Goal: Task Accomplishment & Management: Complete application form

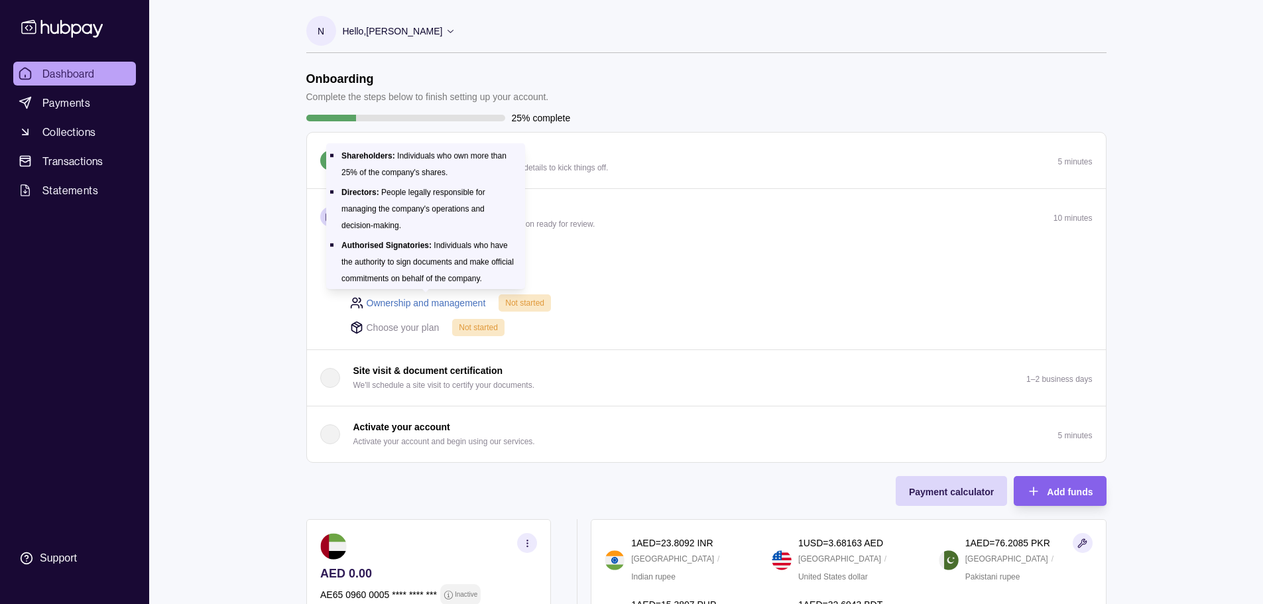
click at [432, 305] on link "Ownership and management" at bounding box center [426, 303] width 119 height 15
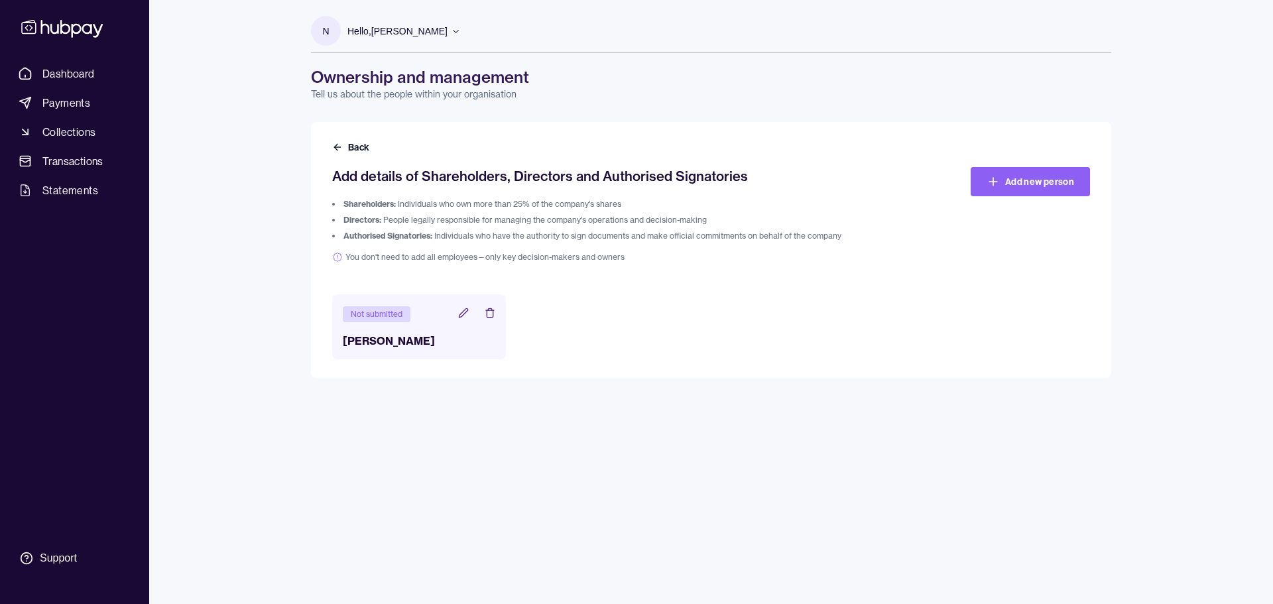
click at [464, 316] on icon at bounding box center [463, 313] width 11 height 11
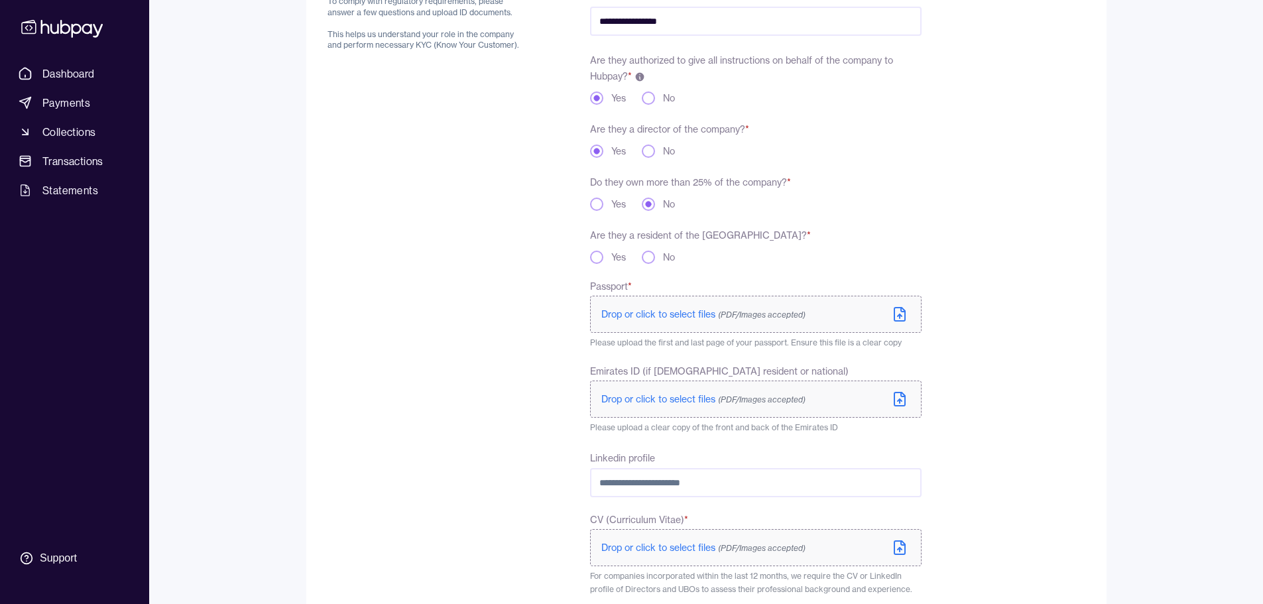
scroll to position [199, 0]
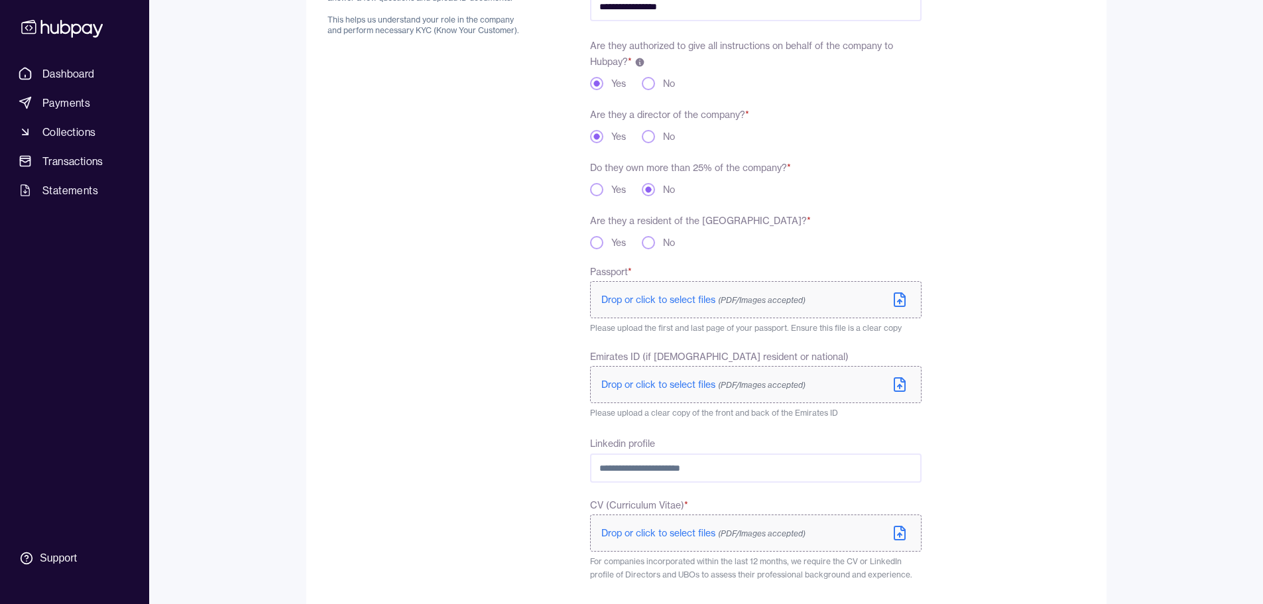
click at [599, 246] on button "Yes" at bounding box center [596, 242] width 13 height 13
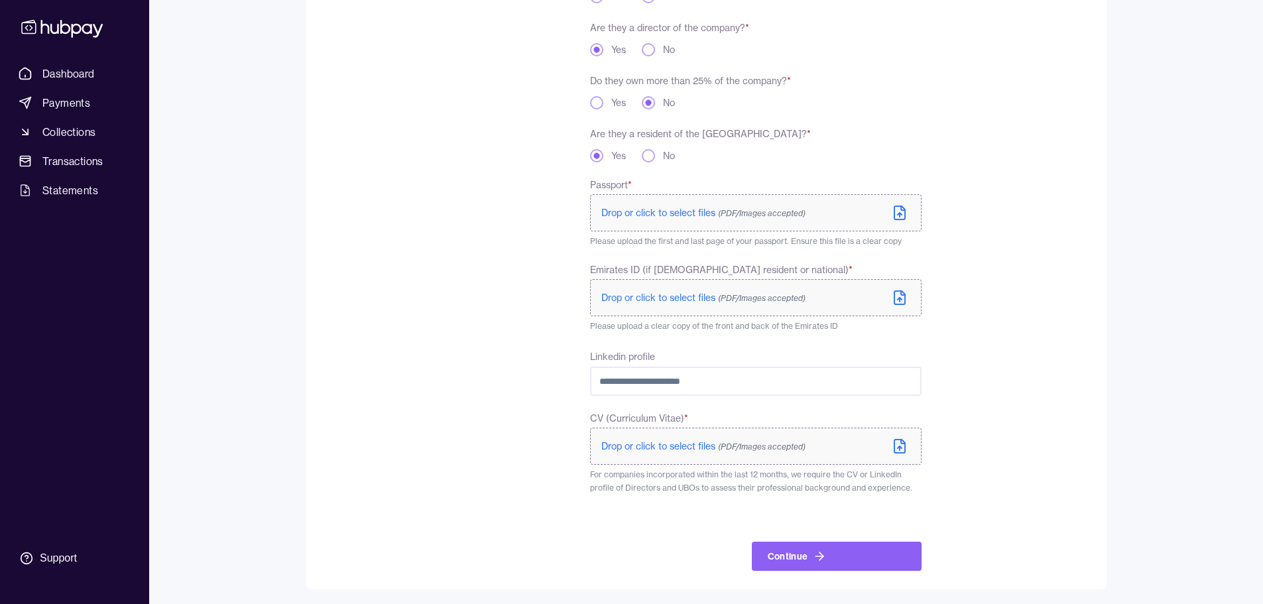
scroll to position [287, 0]
drag, startPoint x: 802, startPoint y: 372, endPoint x: 500, endPoint y: 391, distance: 303.0
click at [500, 391] on div "**********" at bounding box center [625, 227] width 594 height 684
click at [870, 158] on div "Yes No" at bounding box center [755, 154] width 331 height 13
click at [897, 212] on icon at bounding box center [900, 212] width 16 height 16
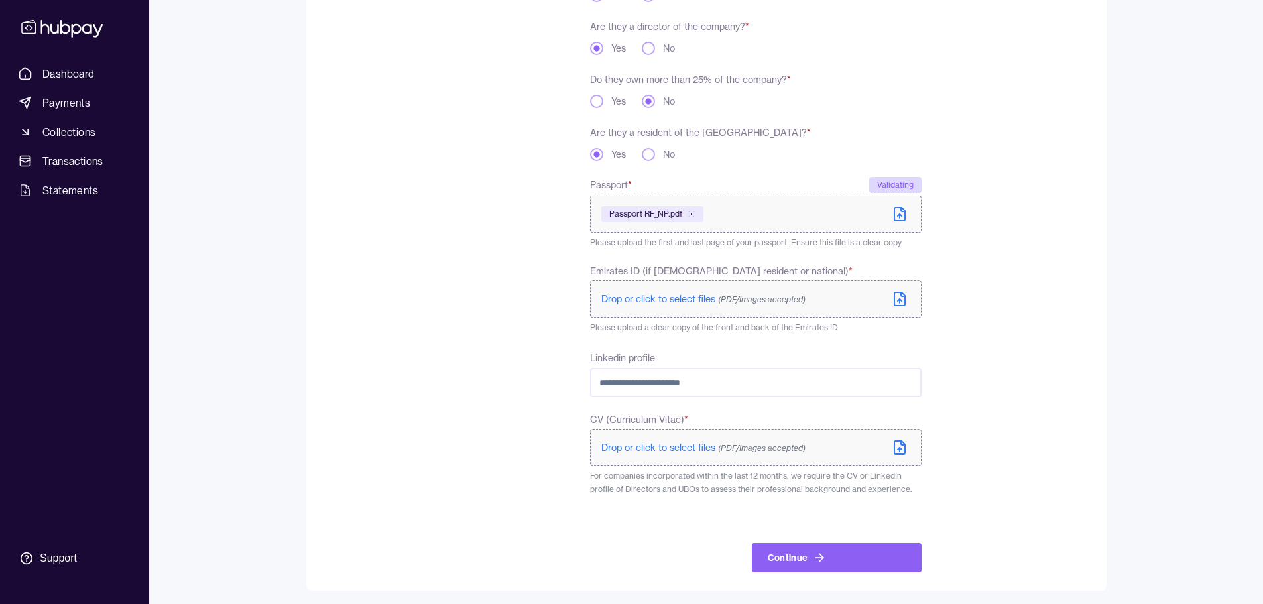
click at [898, 302] on icon at bounding box center [900, 299] width 16 height 16
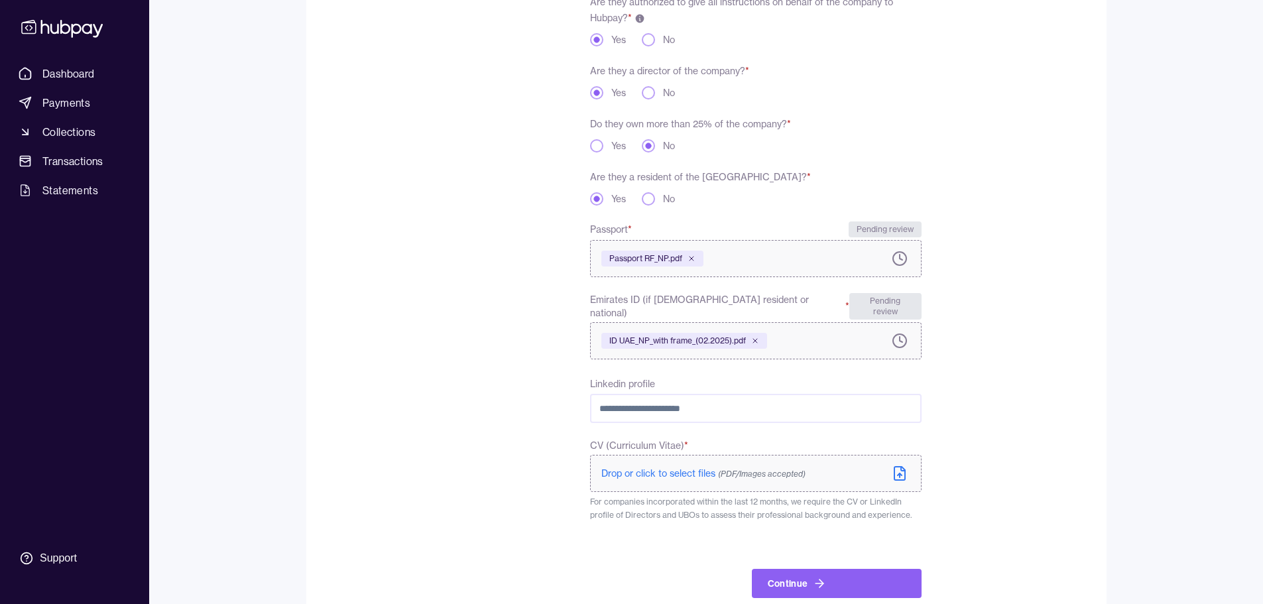
scroll to position [261, 0]
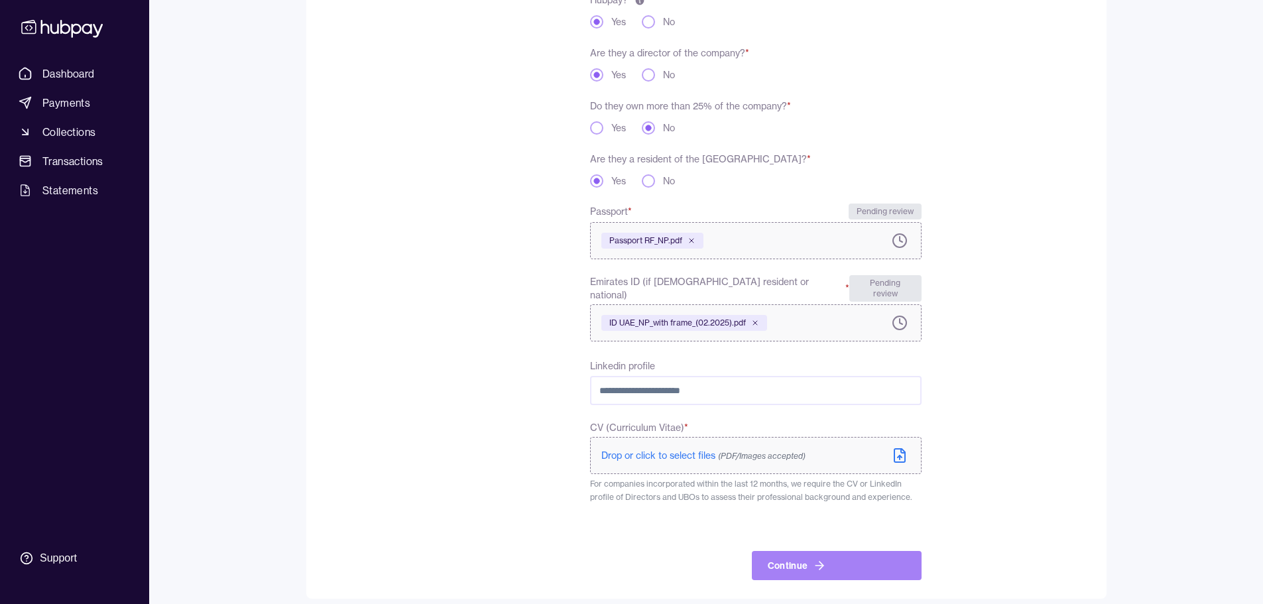
click at [802, 554] on button "Continue" at bounding box center [837, 565] width 170 height 29
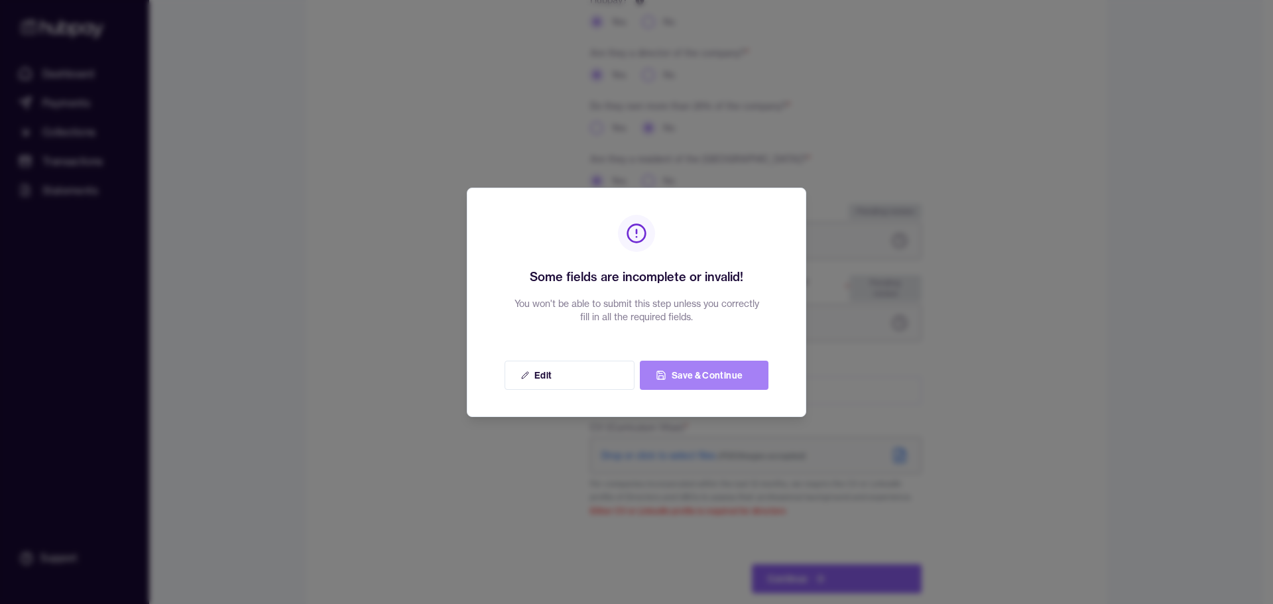
click at [706, 379] on button "Save & Continue" at bounding box center [704, 375] width 129 height 29
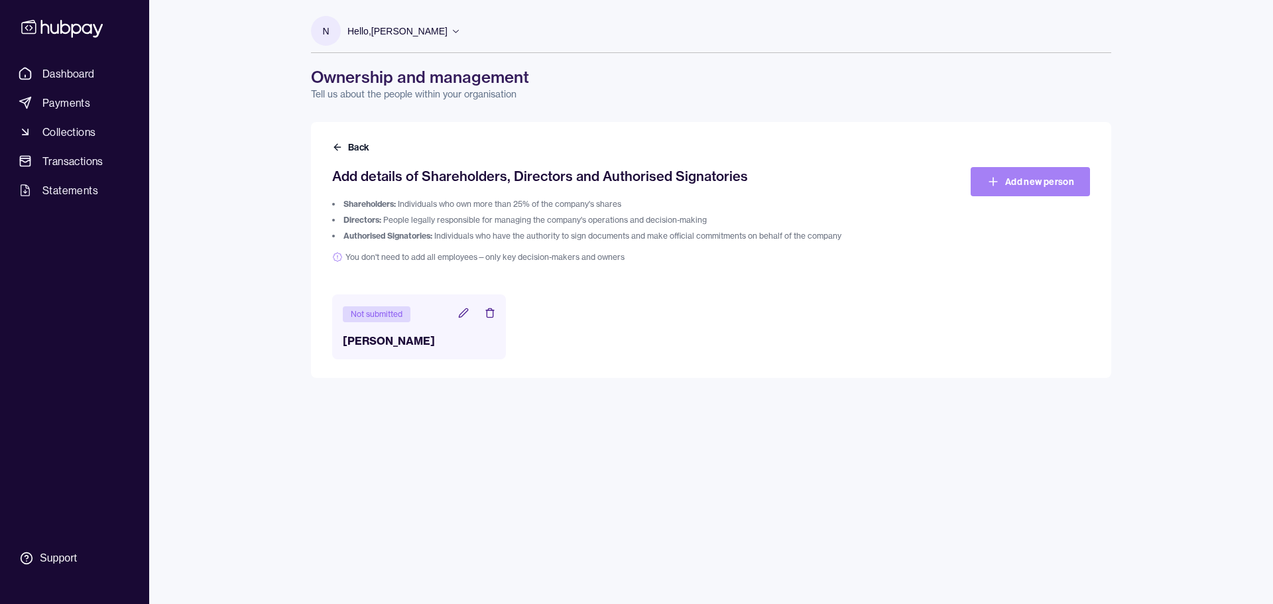
click at [1034, 185] on link "Add new person" at bounding box center [1030, 181] width 119 height 29
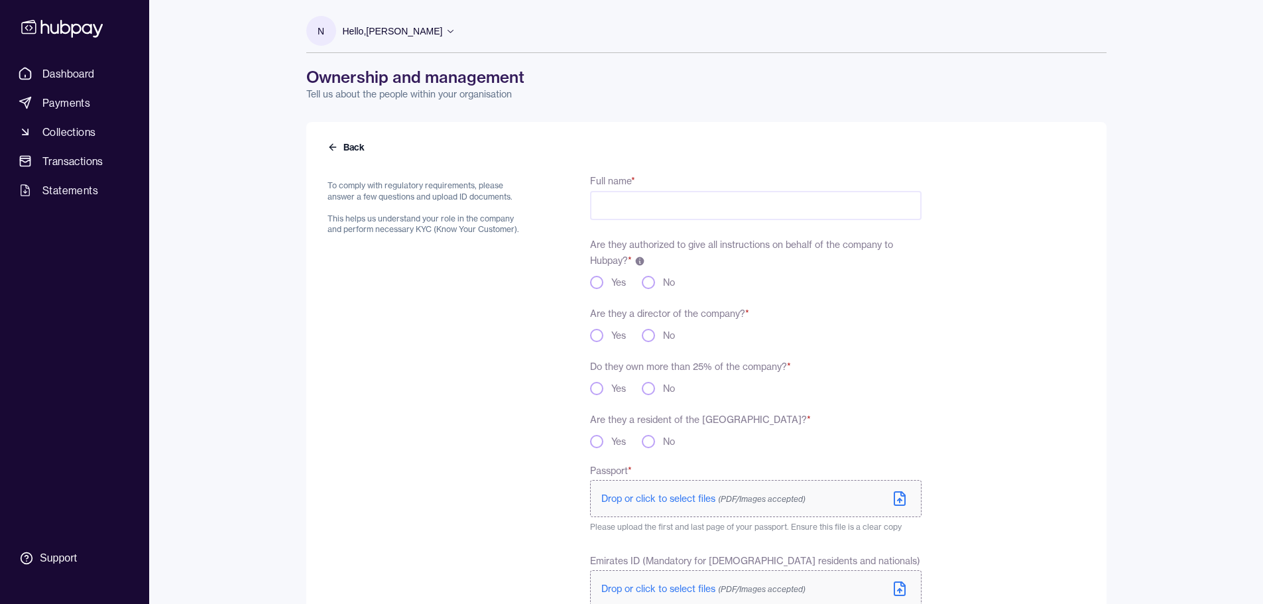
click at [633, 198] on input "Full name *" at bounding box center [755, 205] width 331 height 29
type input "**********"
click at [600, 283] on button "Yes" at bounding box center [596, 282] width 13 height 13
click at [652, 337] on button "No" at bounding box center [648, 335] width 13 height 13
click at [597, 389] on button "Yes" at bounding box center [596, 388] width 13 height 13
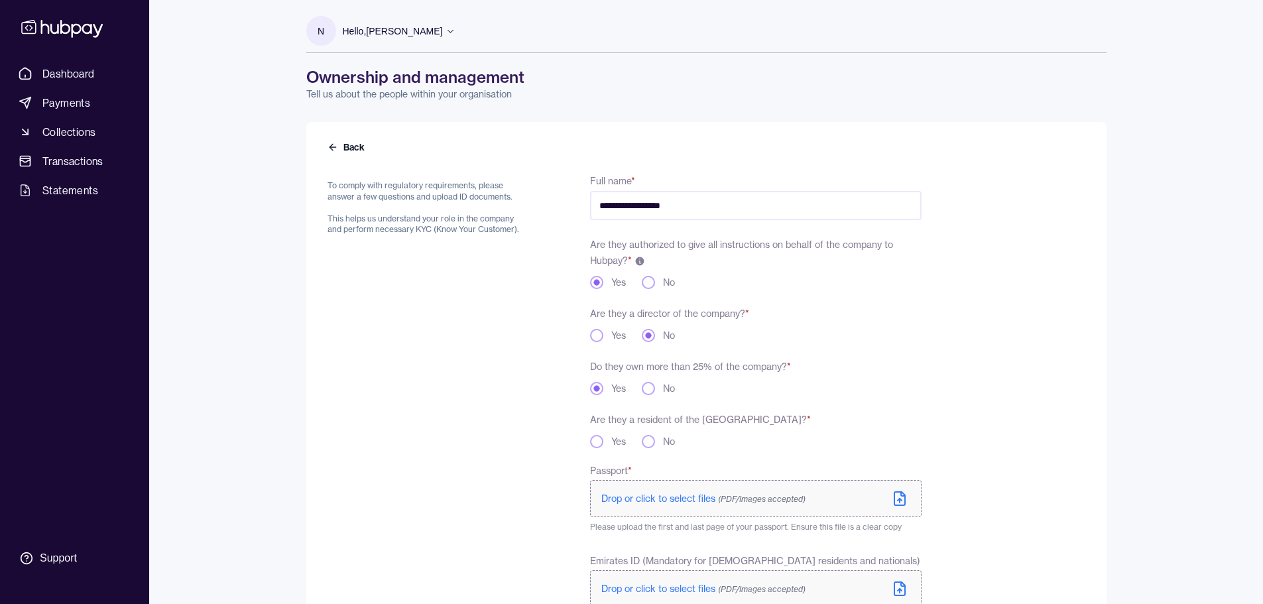
drag, startPoint x: 594, startPoint y: 450, endPoint x: 605, endPoint y: 446, distance: 12.6
click at [594, 449] on div "**********" at bounding box center [755, 487] width 331 height 631
click at [595, 444] on button "Yes" at bounding box center [596, 441] width 13 height 13
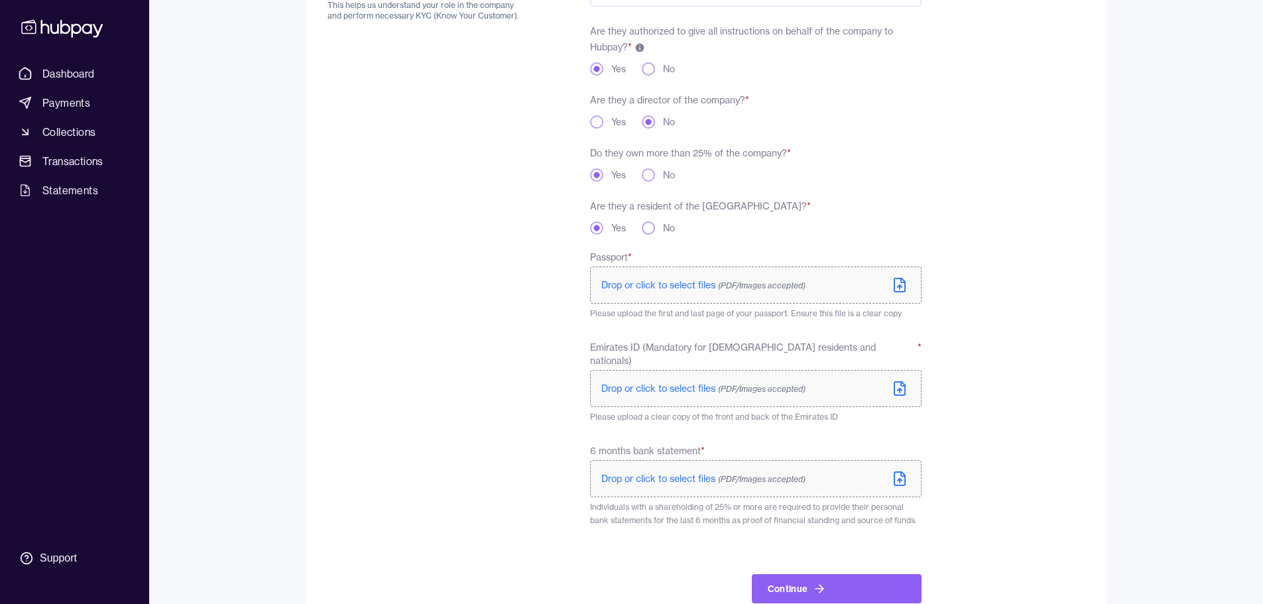
scroll to position [234, 0]
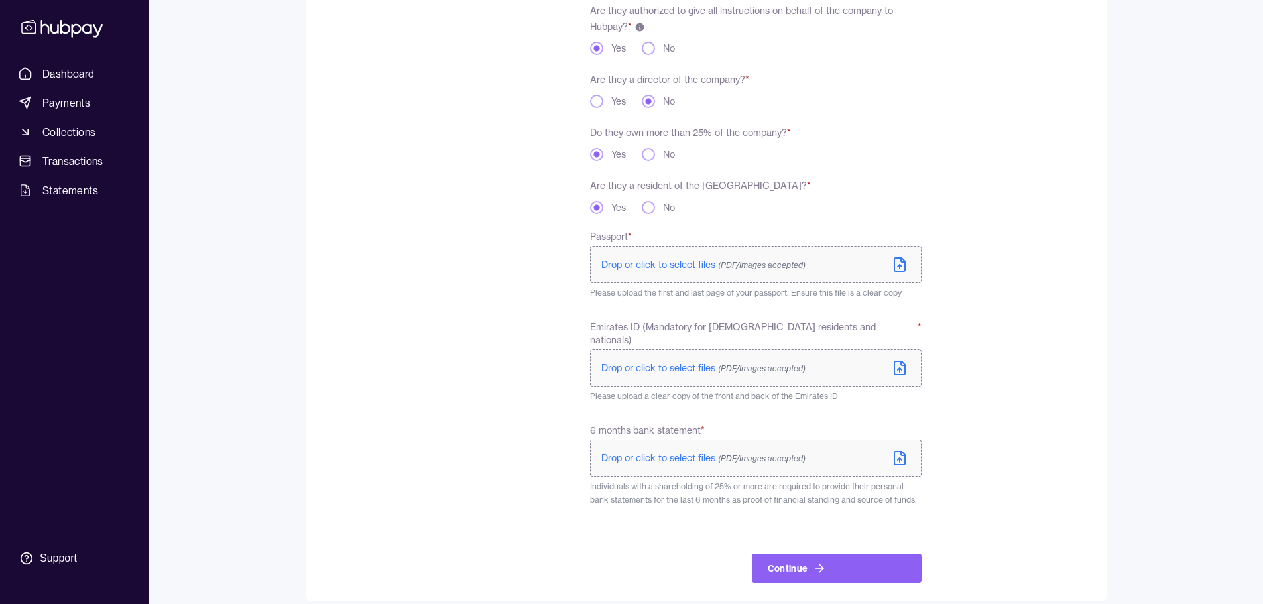
click at [903, 360] on icon at bounding box center [900, 368] width 16 height 16
click at [899, 265] on icon at bounding box center [900, 266] width 4 height 2
click at [902, 450] on icon at bounding box center [900, 458] width 16 height 16
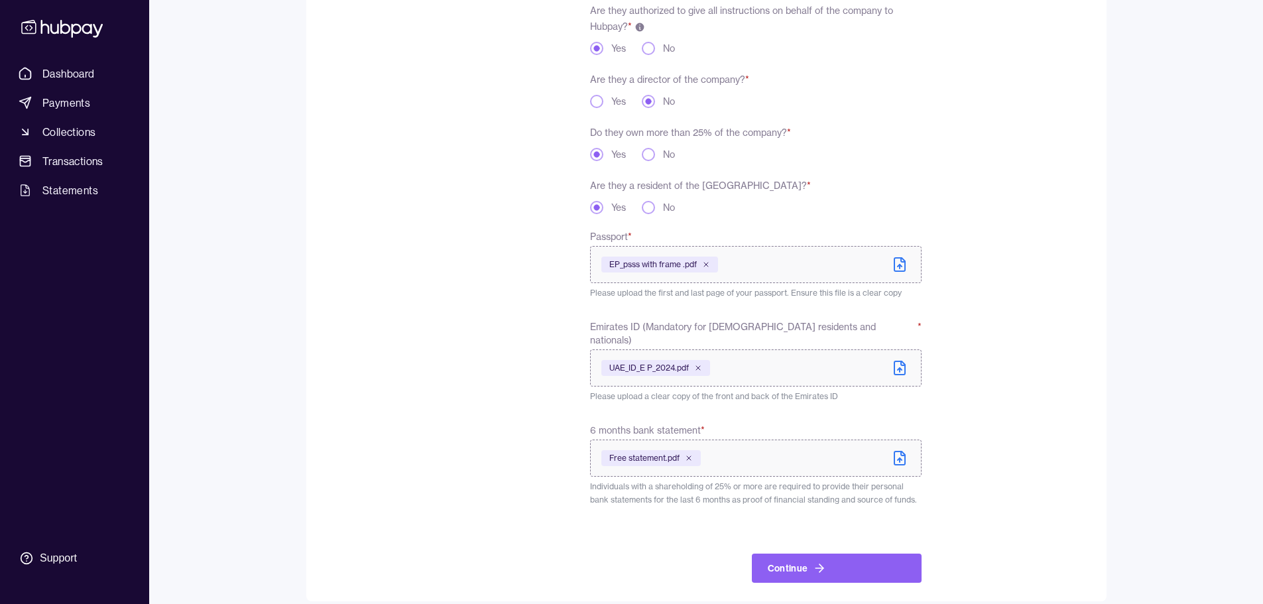
click at [903, 450] on icon at bounding box center [900, 458] width 16 height 16
click at [849, 560] on button "Continue" at bounding box center [837, 568] width 170 height 29
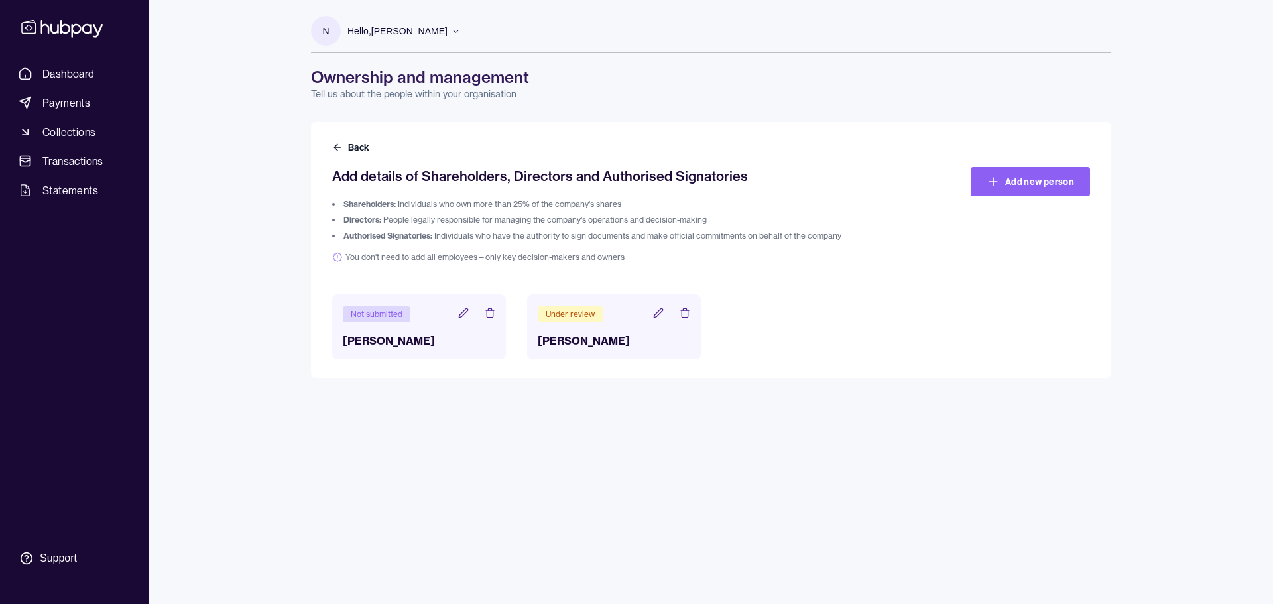
click at [456, 94] on p "Tell us about the people within your organisation" at bounding box center [711, 94] width 800 height 13
click at [342, 148] on icon at bounding box center [337, 147] width 11 height 11
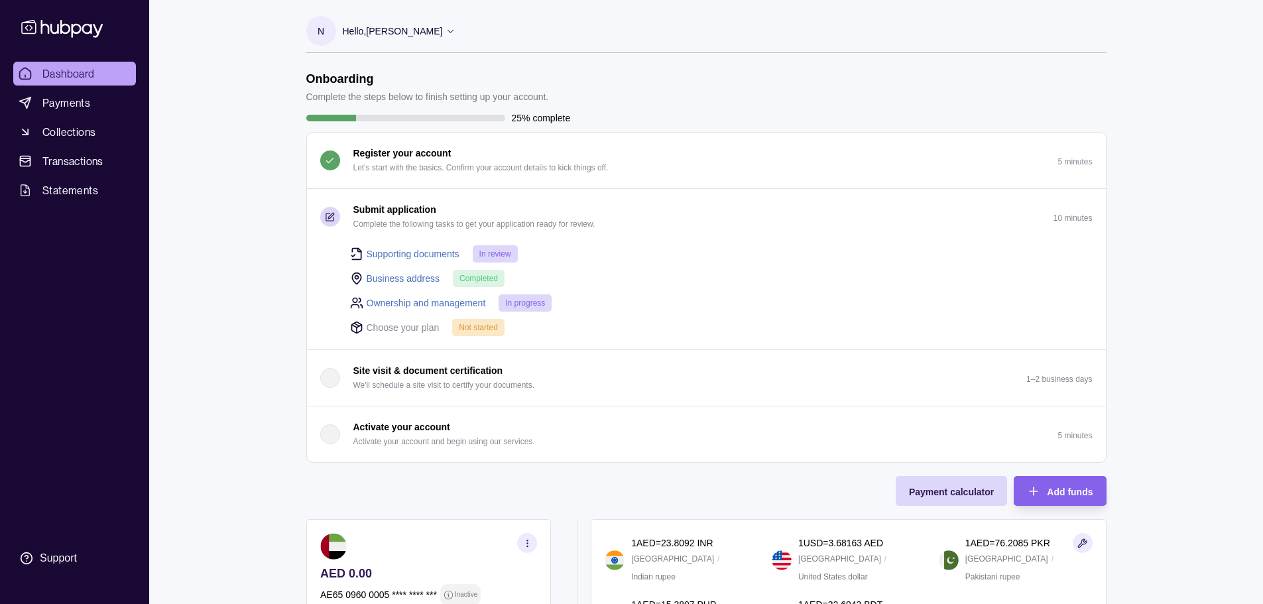
click at [430, 330] on p "Choose your plan" at bounding box center [403, 327] width 73 height 15
click at [491, 324] on span "Not started" at bounding box center [478, 327] width 39 height 9
click at [479, 330] on span "Not started" at bounding box center [478, 327] width 39 height 9
click at [404, 330] on p "Choose your plan" at bounding box center [403, 327] width 73 height 15
drag, startPoint x: 358, startPoint y: 330, endPoint x: 388, endPoint y: 328, distance: 29.9
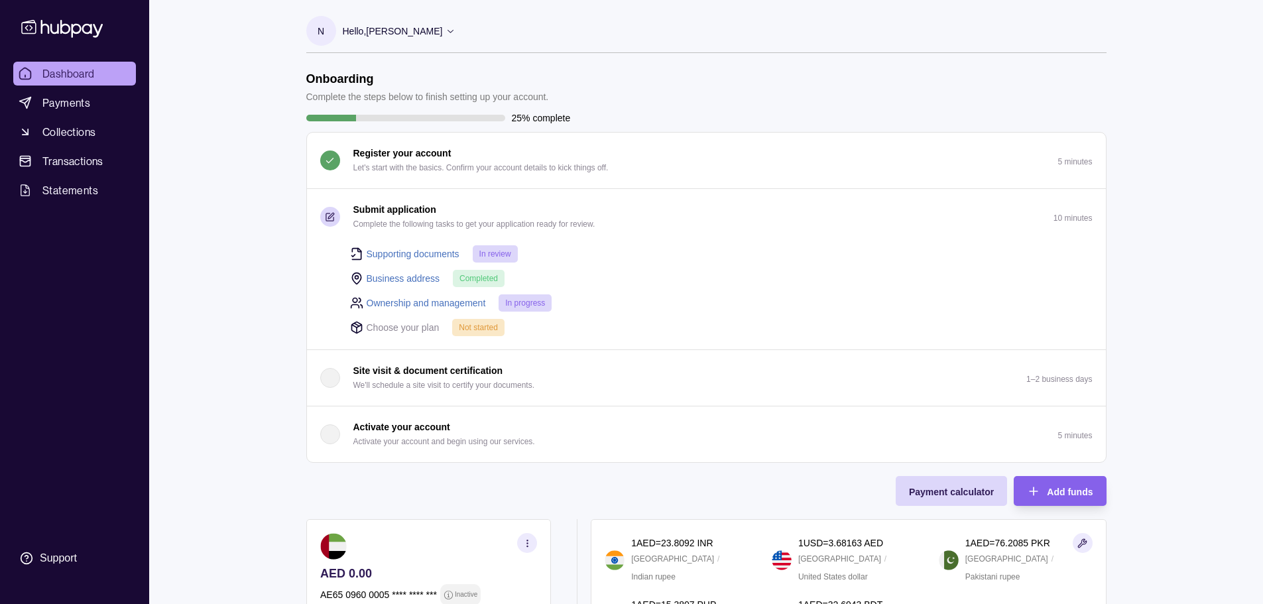
click at [357, 330] on icon at bounding box center [356, 327] width 13 height 13
click at [434, 442] on p "Activate your account and begin using our services." at bounding box center [444, 441] width 182 height 15
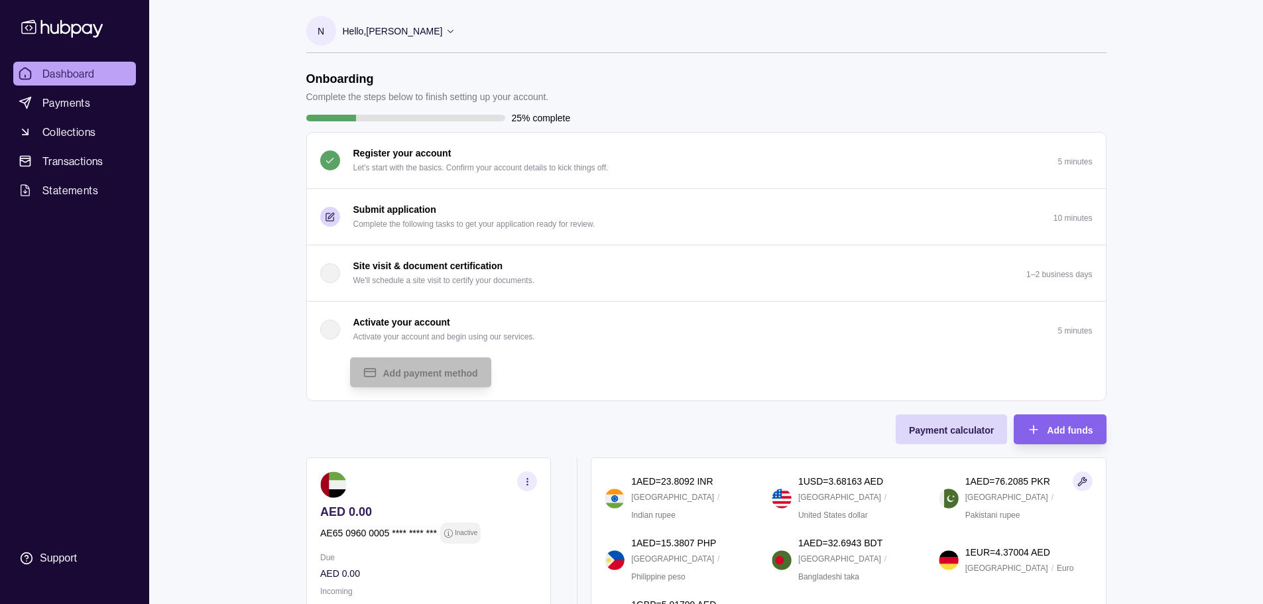
click at [544, 406] on div "Onboarding Complete the steps below to finish setting up your account. 25% comp…" at bounding box center [706, 367] width 800 height 591
click at [607, 365] on div "Add payment method" at bounding box center [721, 372] width 743 height 30
click at [717, 305] on button "Activate your account Activate your account and begin using our services. 5 min…" at bounding box center [706, 330] width 799 height 56
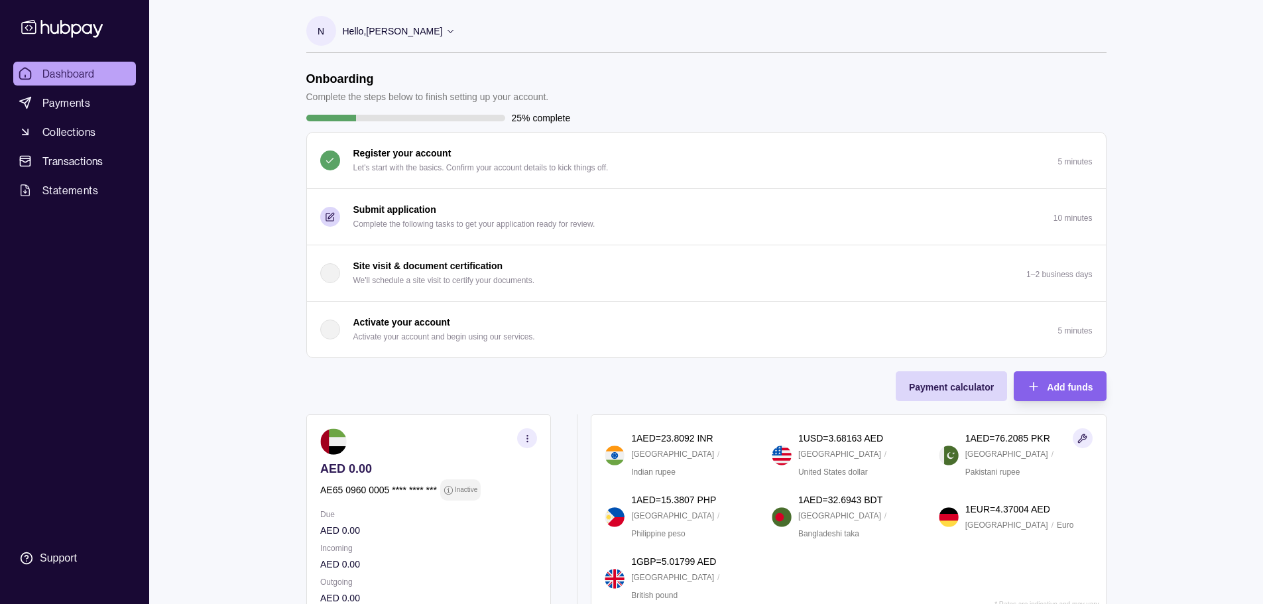
click at [398, 320] on p "Activate your account" at bounding box center [401, 322] width 97 height 15
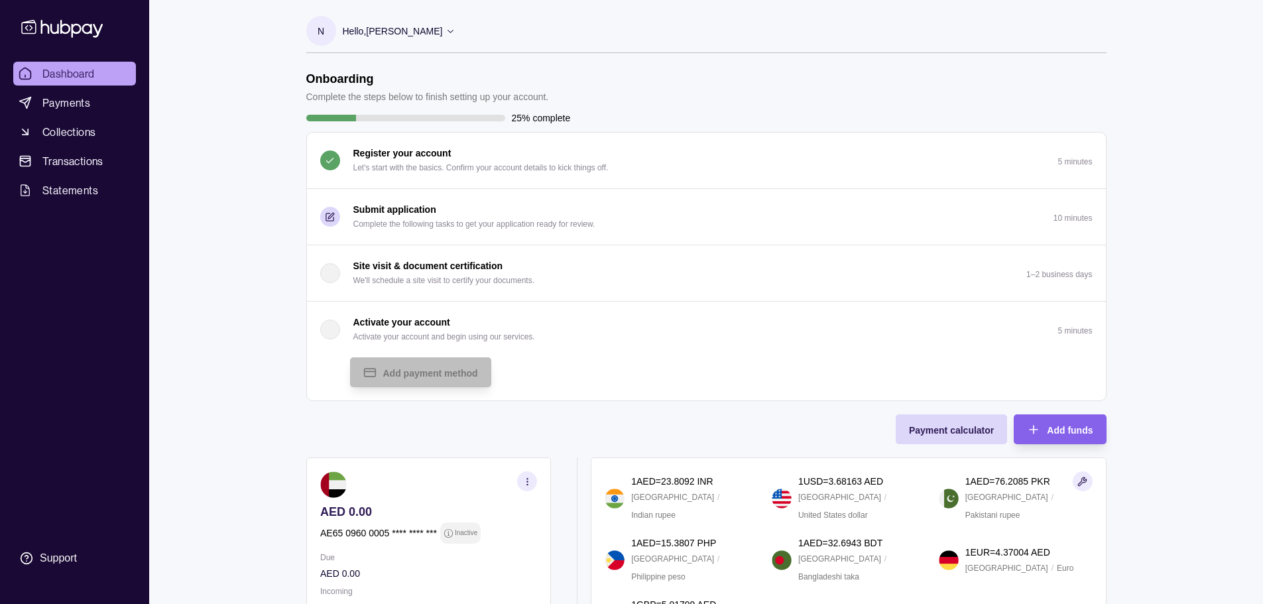
click at [639, 378] on div "Add payment method" at bounding box center [721, 372] width 743 height 30
click at [633, 413] on div "Onboarding Complete the steps below to finish setting up your account. 25% comp…" at bounding box center [706, 367] width 800 height 591
click at [410, 210] on p "Submit application" at bounding box center [394, 209] width 83 height 15
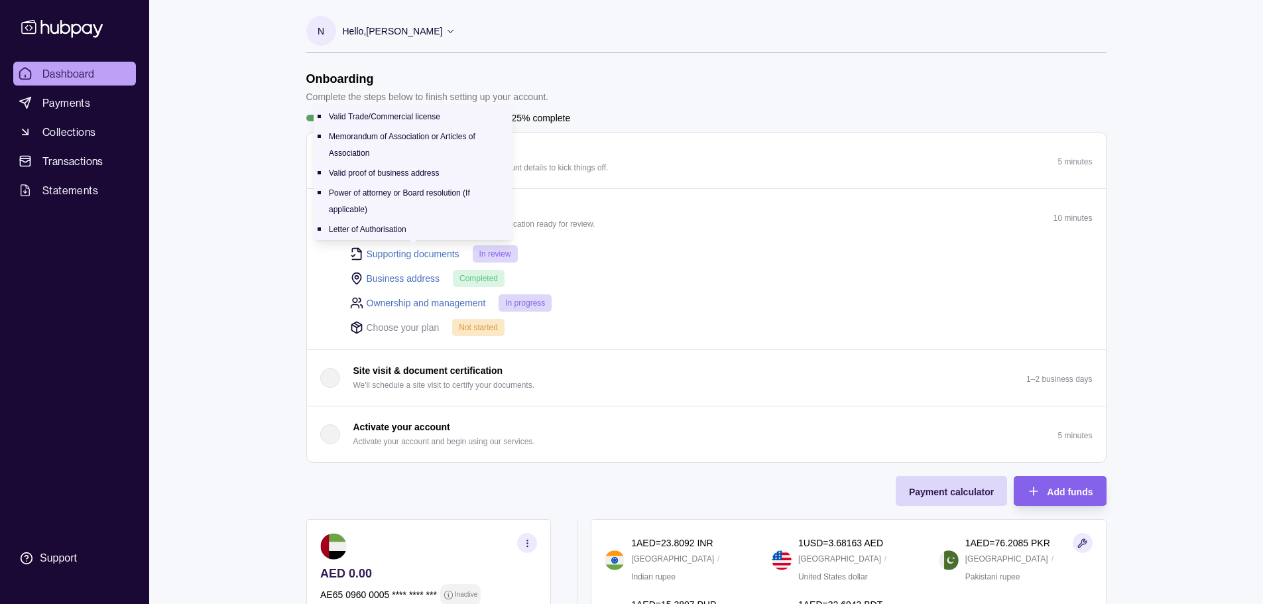
click at [407, 253] on link "Supporting documents" at bounding box center [413, 254] width 93 height 15
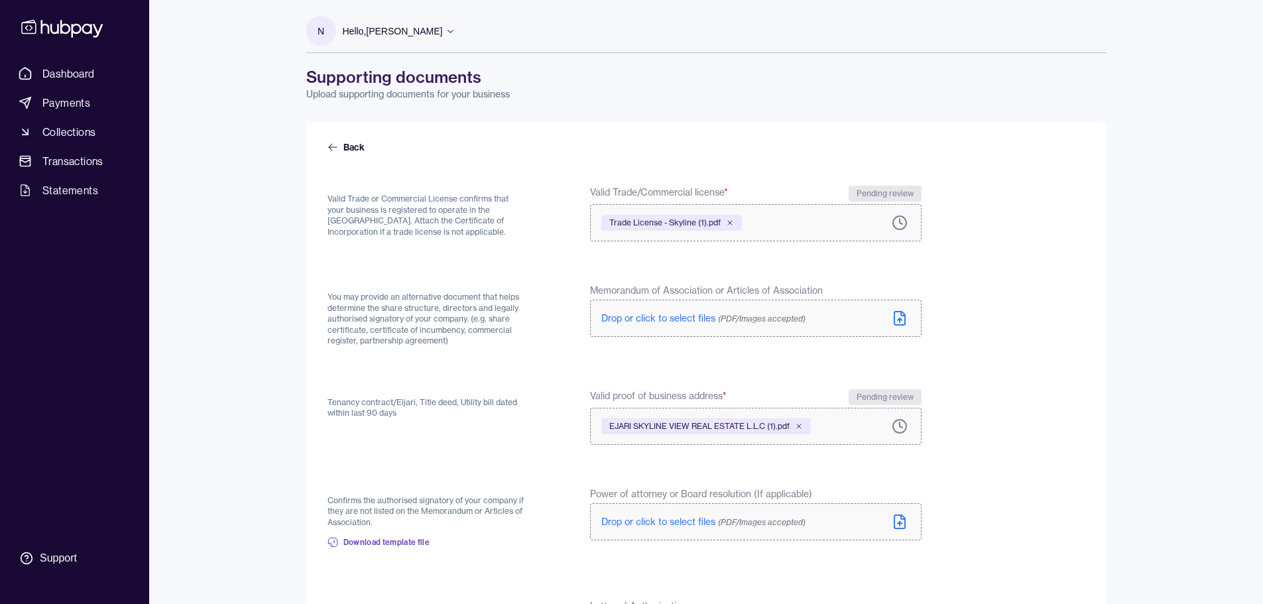
drag, startPoint x: 747, startPoint y: 277, endPoint x: 797, endPoint y: 353, distance: 90.5
click at [748, 276] on form "Back Valid Trade or Commercial License confirms that your business is registere…" at bounding box center [707, 454] width 758 height 627
click at [330, 145] on icon at bounding box center [333, 147] width 11 height 11
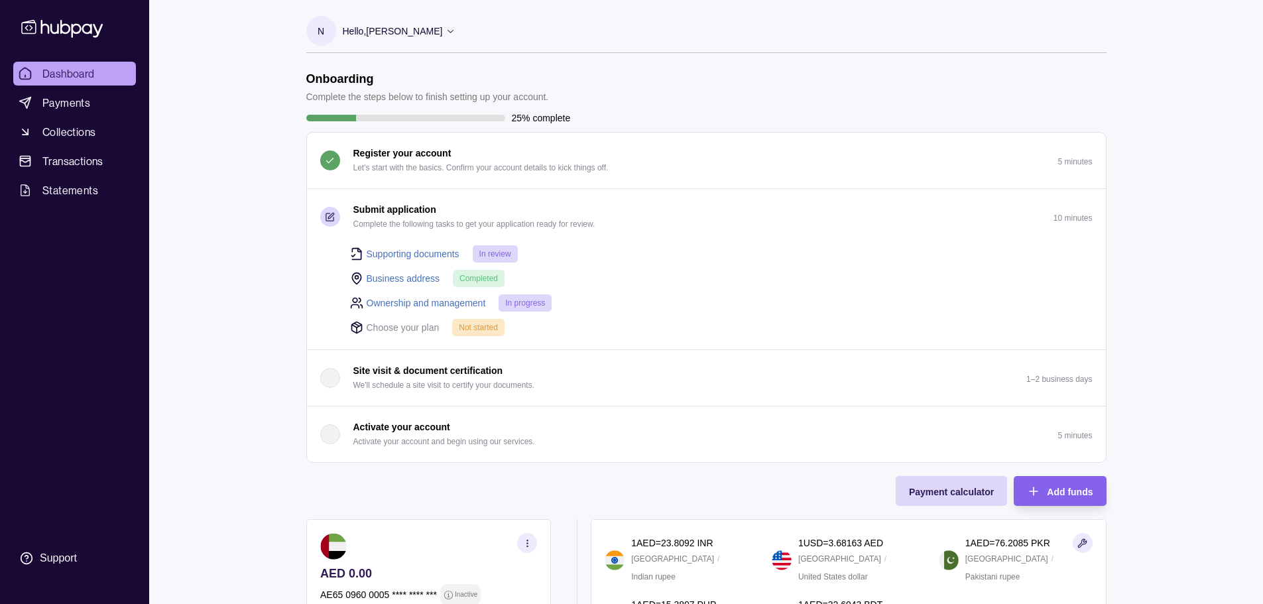
click at [1178, 61] on div "Dashboard Payments Collections Transactions Statements Support N Hello, [PERSON…" at bounding box center [631, 448] width 1263 height 897
click at [83, 30] on icon at bounding box center [62, 29] width 82 height 18
click at [451, 32] on icon at bounding box center [451, 31] width 10 height 10
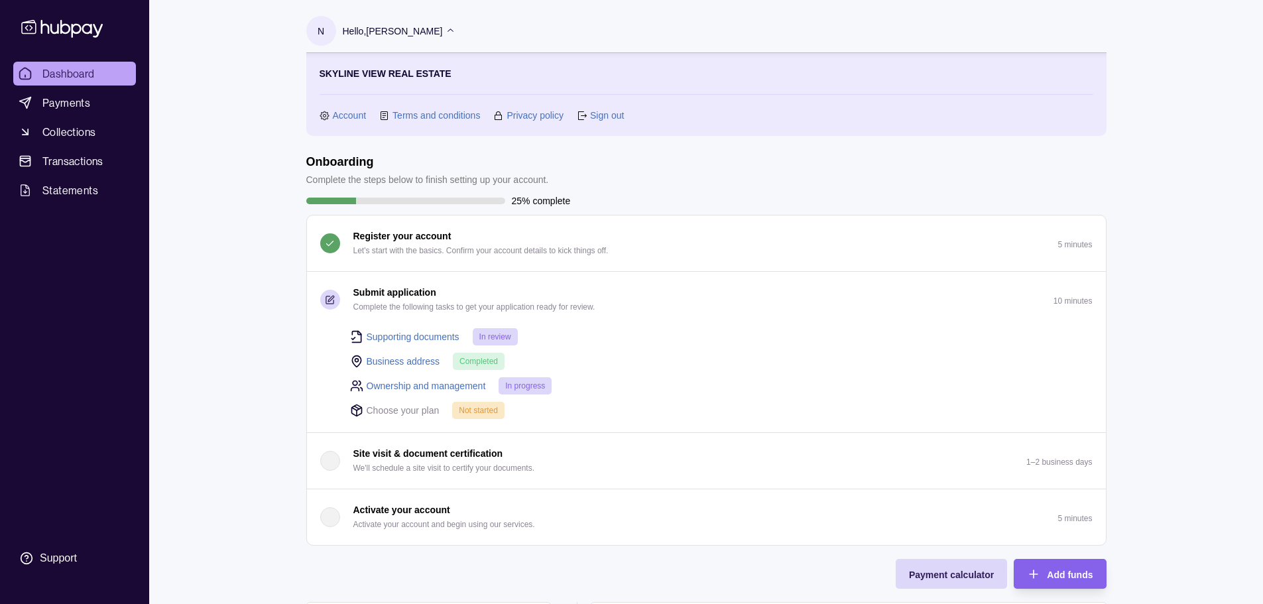
click at [609, 115] on link "Sign out" at bounding box center [607, 115] width 34 height 15
